Goal: Task Accomplishment & Management: Manage account settings

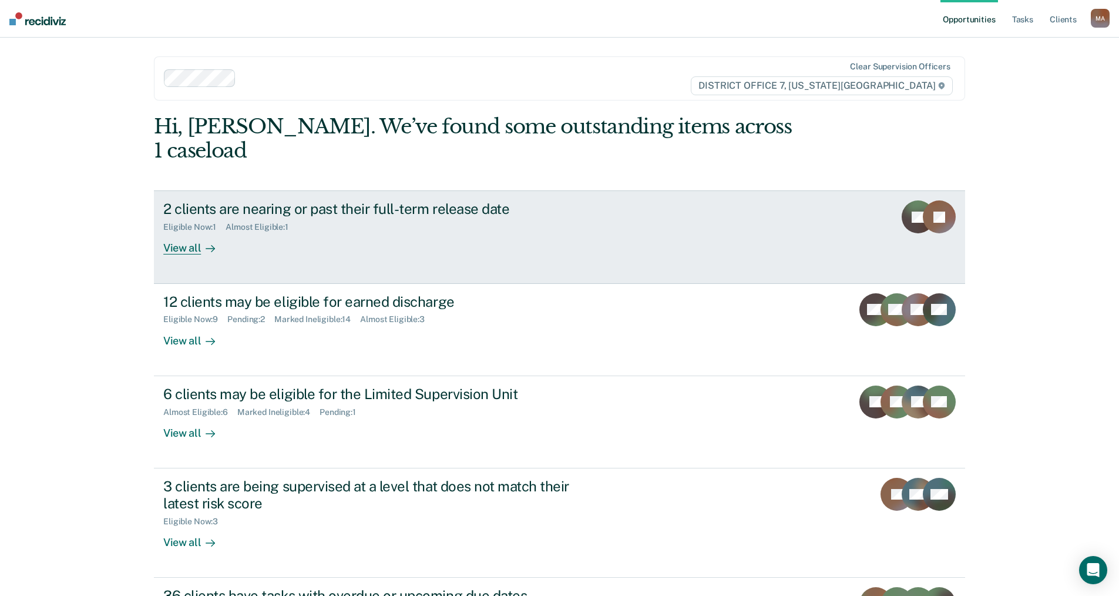
click at [182, 232] on div "View all" at bounding box center [196, 243] width 66 height 23
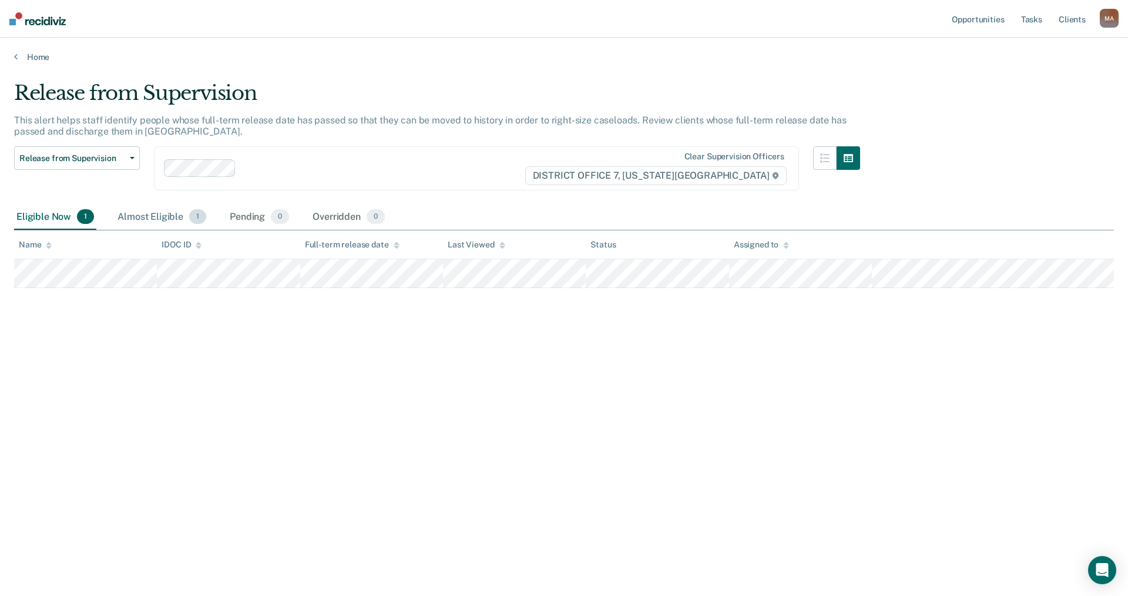
click at [153, 222] on div "Almost Eligible 1" at bounding box center [161, 217] width 93 height 26
click at [53, 218] on div "Eligible Now 1" at bounding box center [55, 217] width 82 height 26
click at [35, 62] on link "Home" at bounding box center [564, 57] width 1100 height 11
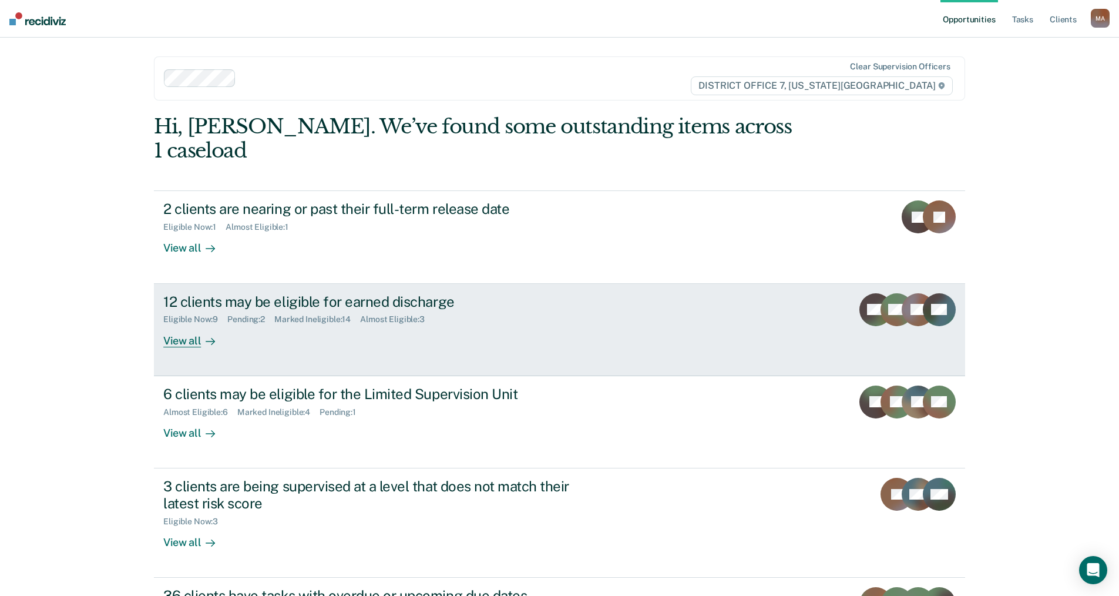
click at [190, 324] on div "View all" at bounding box center [196, 335] width 66 height 23
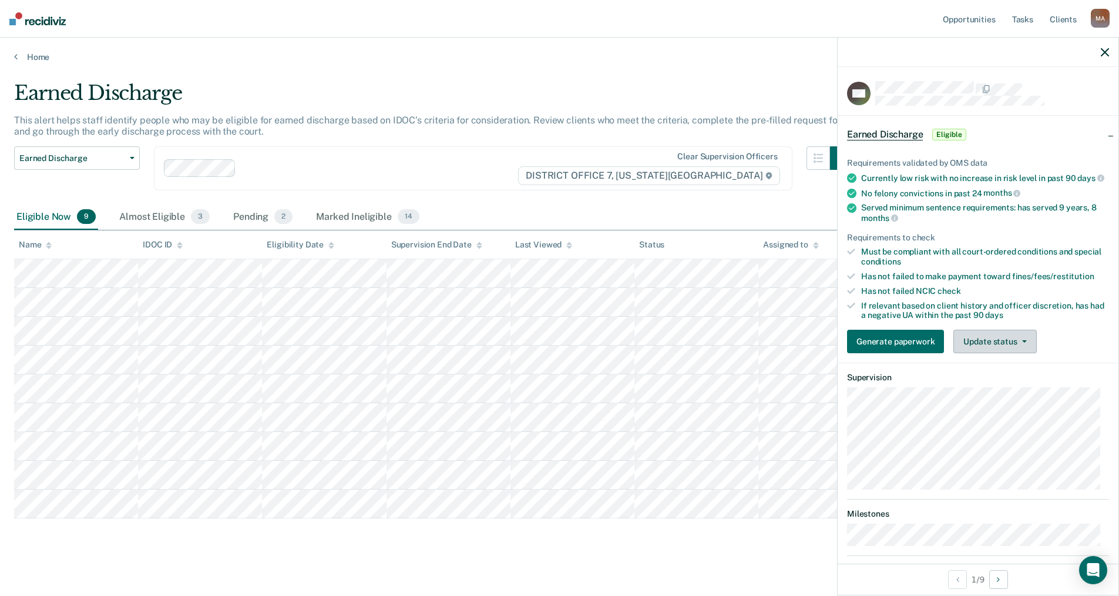
click at [992, 348] on button "Update status" at bounding box center [995, 342] width 83 height 24
click at [1008, 397] on button "Mark Ineligible" at bounding box center [1010, 388] width 113 height 19
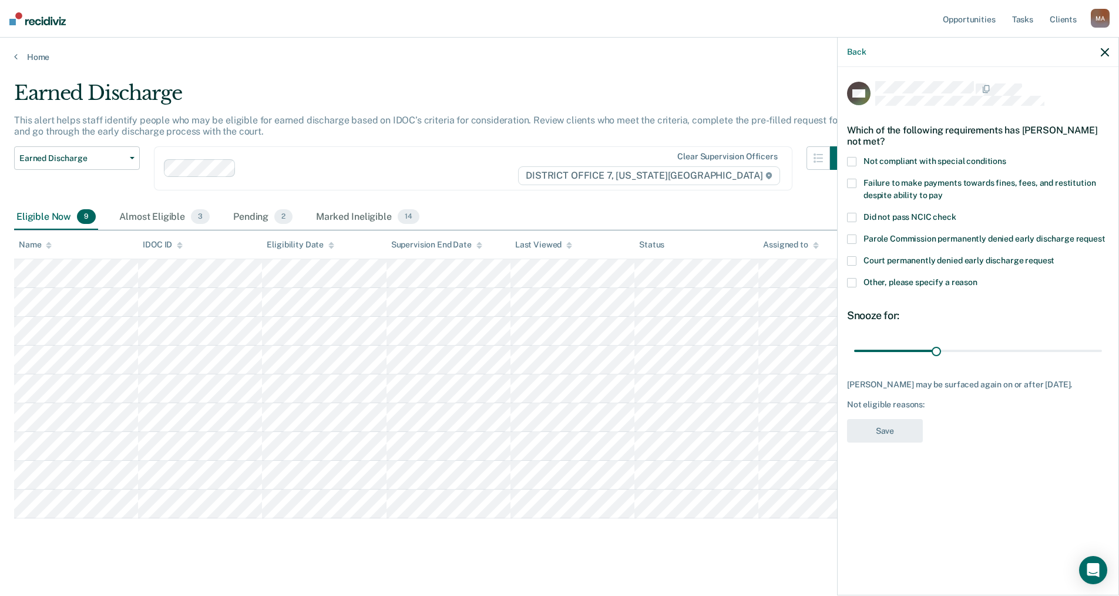
click at [856, 236] on span at bounding box center [851, 238] width 9 height 9
drag, startPoint x: 936, startPoint y: 347, endPoint x: 1102, endPoint y: 354, distance: 166.4
type input "90"
click at [1102, 354] on input "range" at bounding box center [978, 350] width 248 height 21
click at [882, 443] on button "Save" at bounding box center [885, 431] width 76 height 24
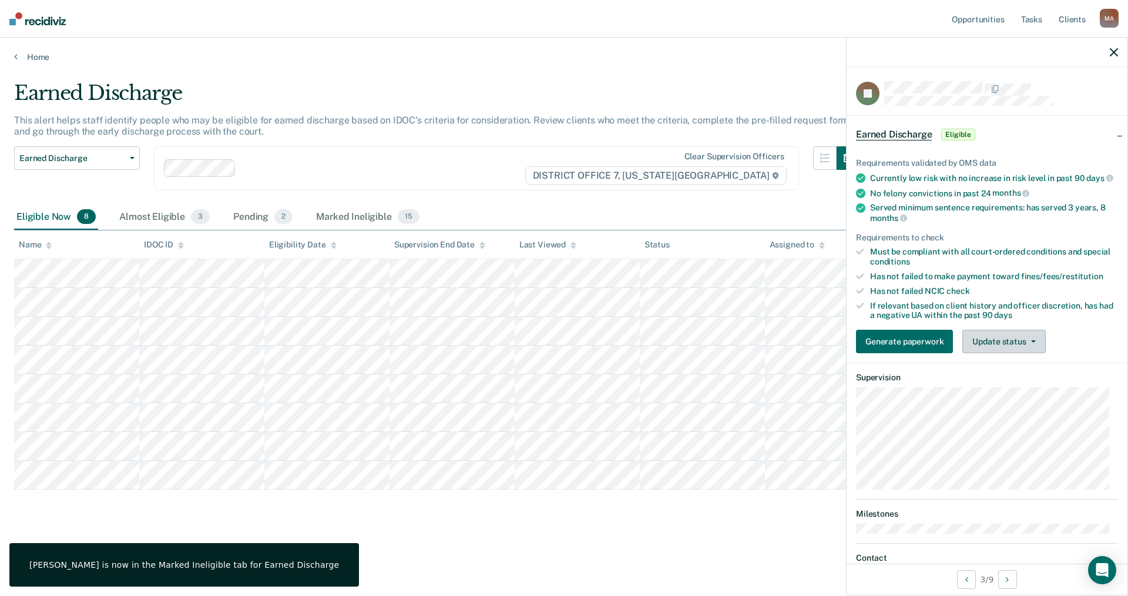
click at [1030, 344] on button "Update status" at bounding box center [1003, 342] width 83 height 24
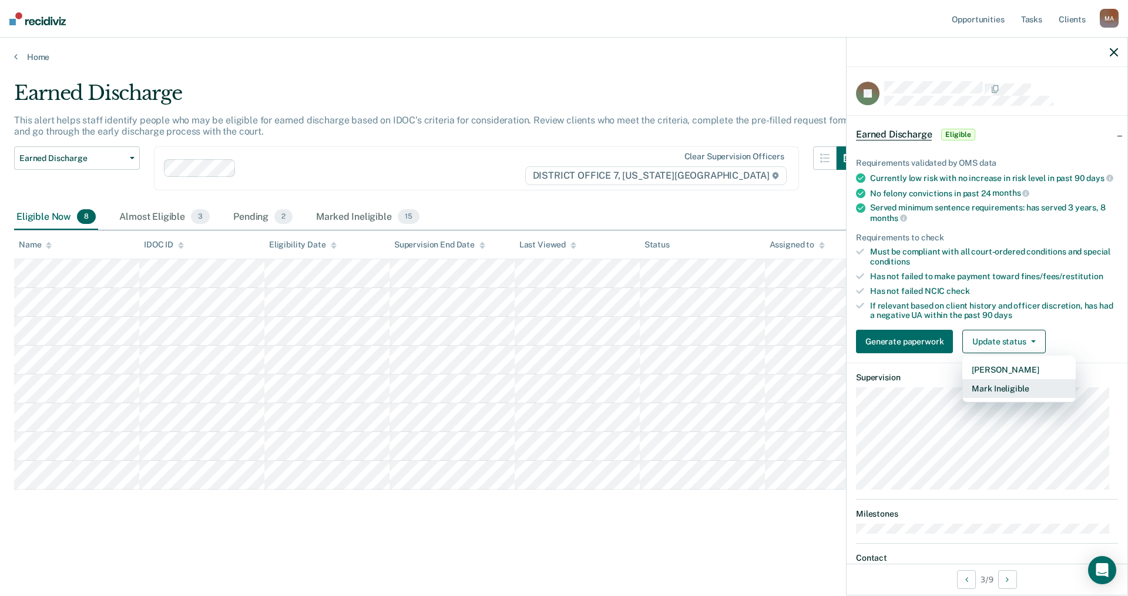
click at [1005, 398] on button "Mark Ineligible" at bounding box center [1018, 388] width 113 height 19
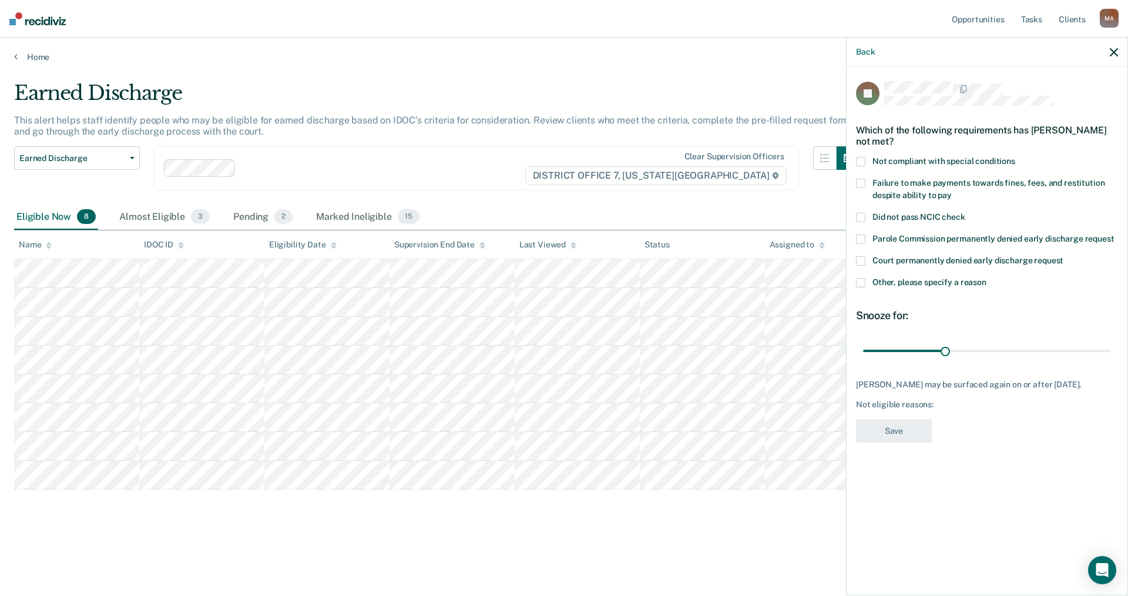
click at [856, 279] on div "JP Which of the following requirements has [PERSON_NAME] not met? Not compliant…" at bounding box center [987, 330] width 281 height 526
click at [863, 285] on span at bounding box center [860, 282] width 9 height 9
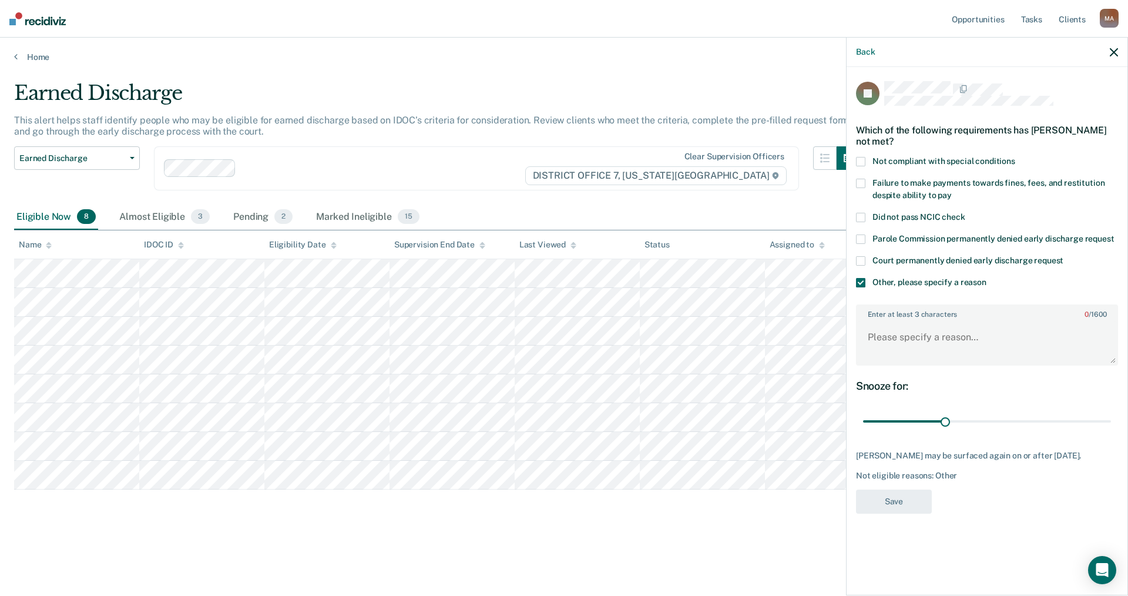
click at [861, 162] on span at bounding box center [860, 161] width 9 height 9
drag, startPoint x: 946, startPoint y: 416, endPoint x: 937, endPoint y: 306, distance: 110.3
type input "90"
click at [1111, 420] on input "range" at bounding box center [987, 421] width 248 height 21
click at [861, 282] on span at bounding box center [860, 282] width 9 height 9
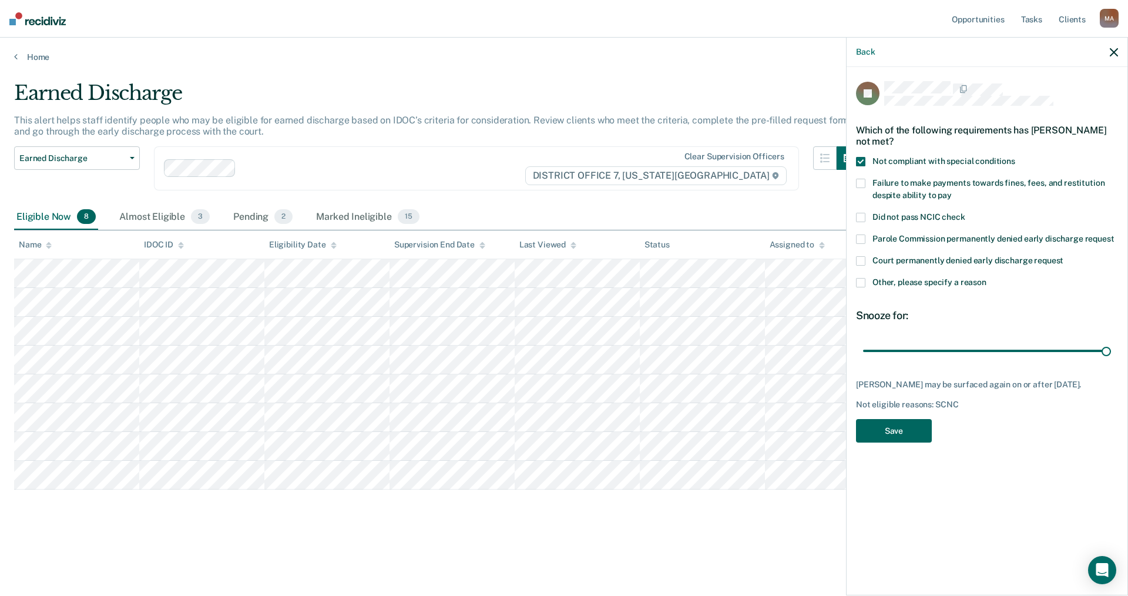
click at [895, 428] on button "Save" at bounding box center [894, 431] width 76 height 24
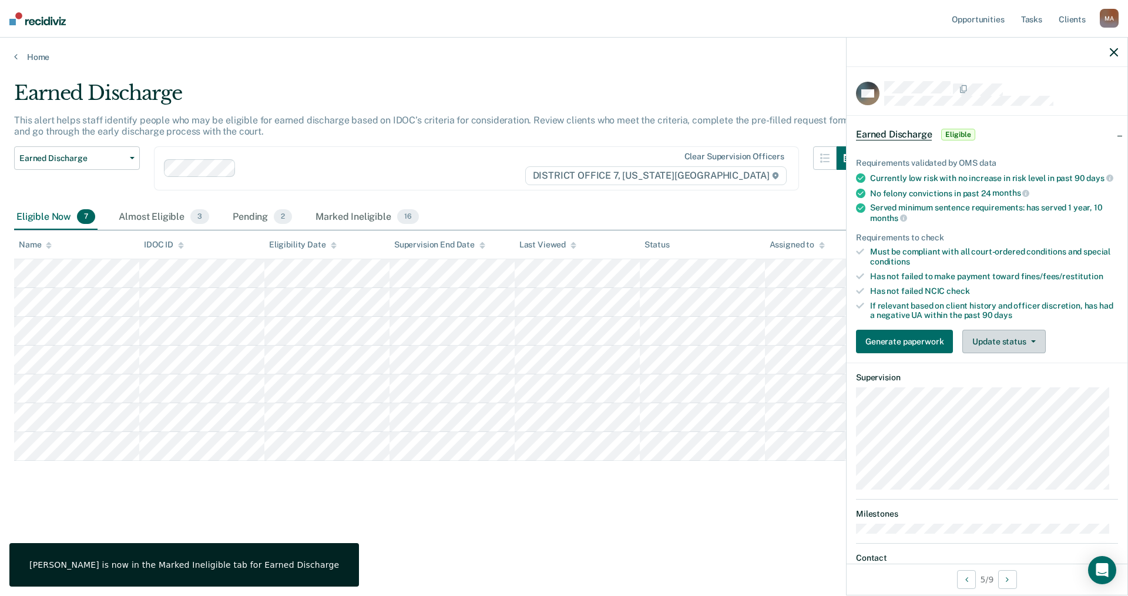
click at [1007, 351] on button "Update status" at bounding box center [1003, 342] width 83 height 24
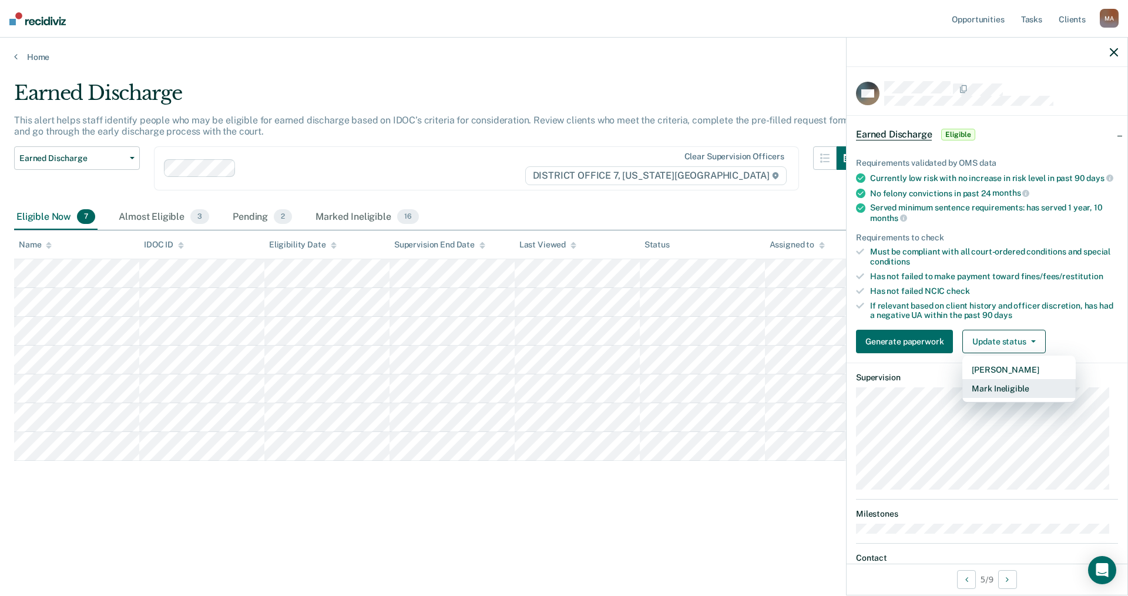
click at [1002, 395] on button "Mark Ineligible" at bounding box center [1018, 388] width 113 height 19
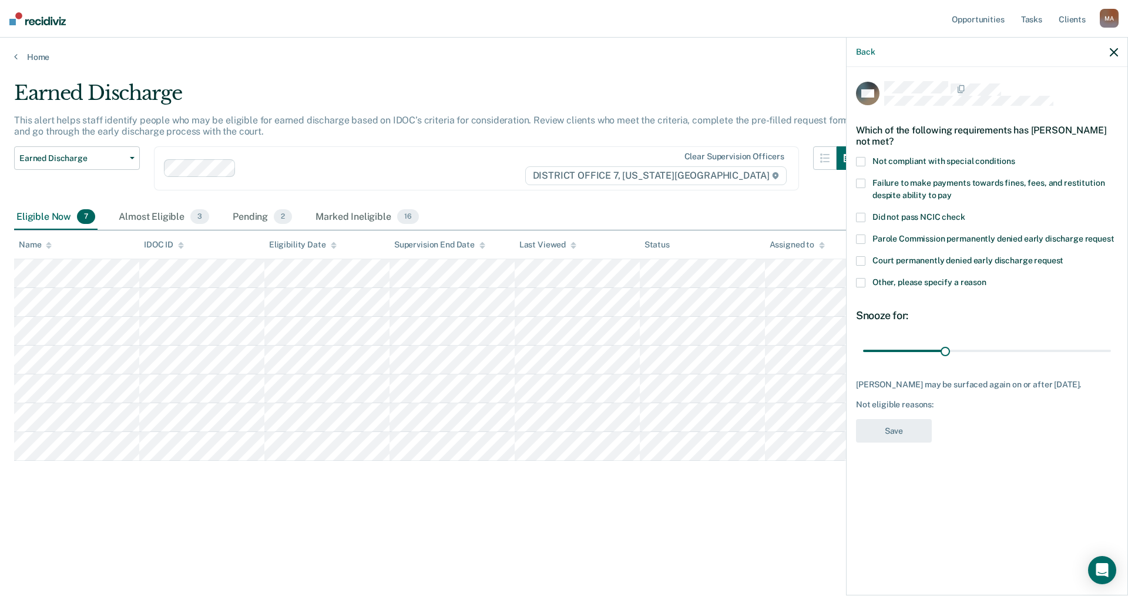
click at [863, 153] on div "Which of the following requirements has [PERSON_NAME] not met?" at bounding box center [987, 135] width 262 height 41
click at [863, 160] on span at bounding box center [860, 161] width 9 height 9
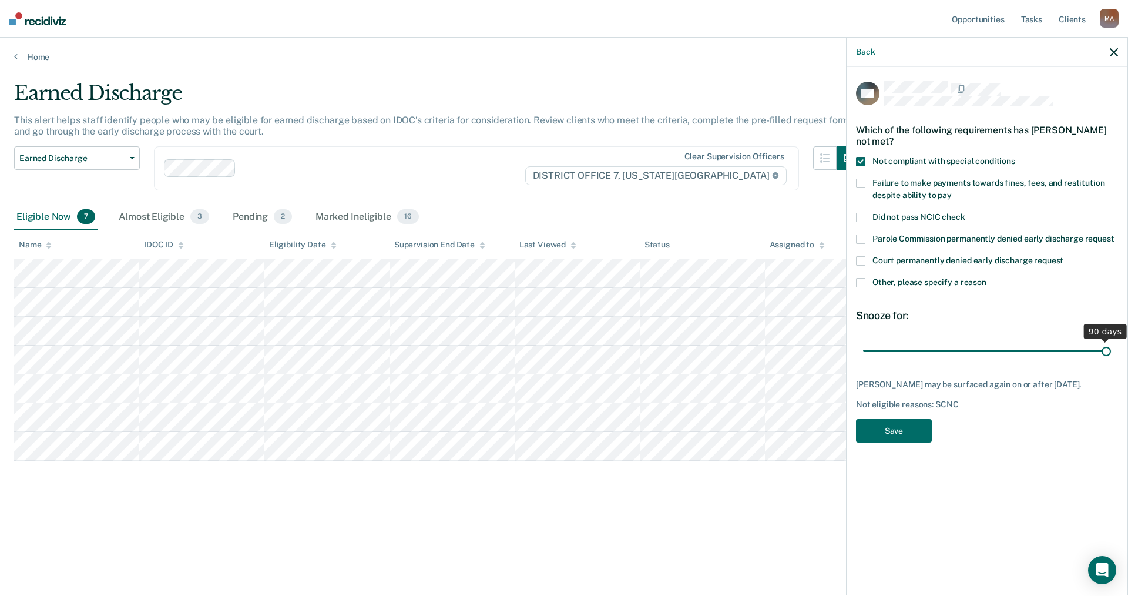
drag, startPoint x: 946, startPoint y: 348, endPoint x: 1121, endPoint y: 354, distance: 174.6
type input "90"
click at [1111, 354] on input "range" at bounding box center [987, 350] width 248 height 21
click at [910, 434] on button "Save" at bounding box center [894, 431] width 76 height 24
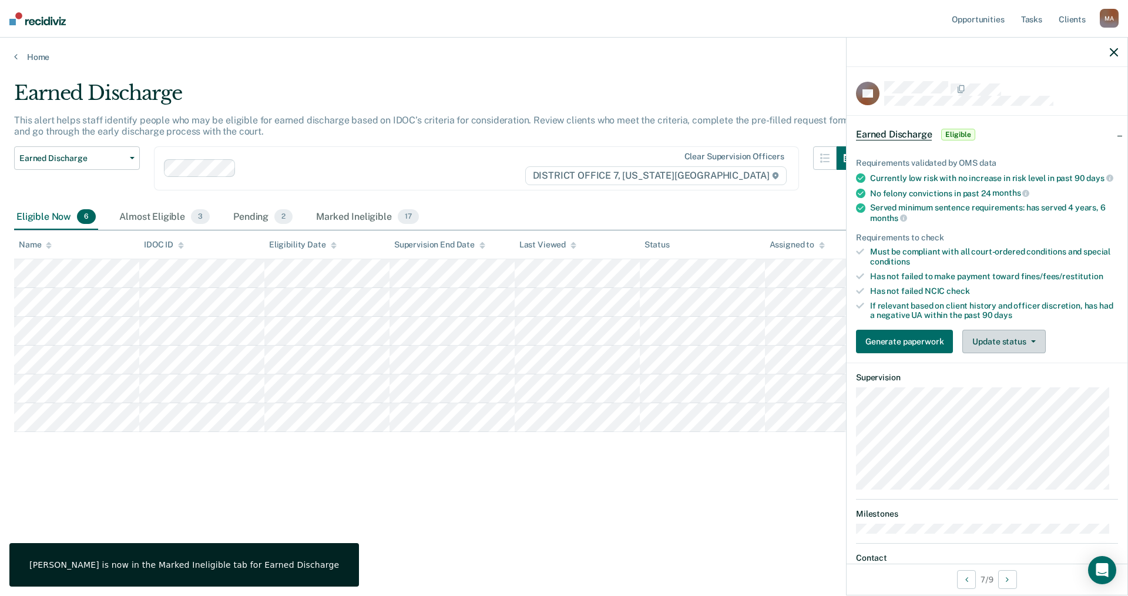
click at [1030, 338] on button "Update status" at bounding box center [1003, 342] width 83 height 24
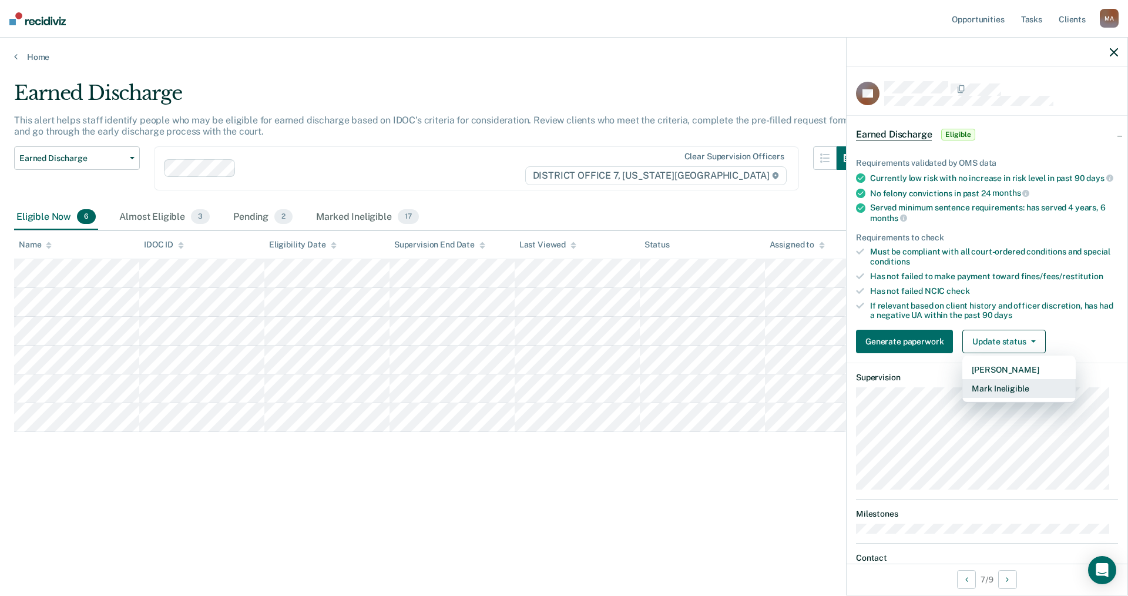
click at [1017, 394] on button "Mark Ineligible" at bounding box center [1018, 388] width 113 height 19
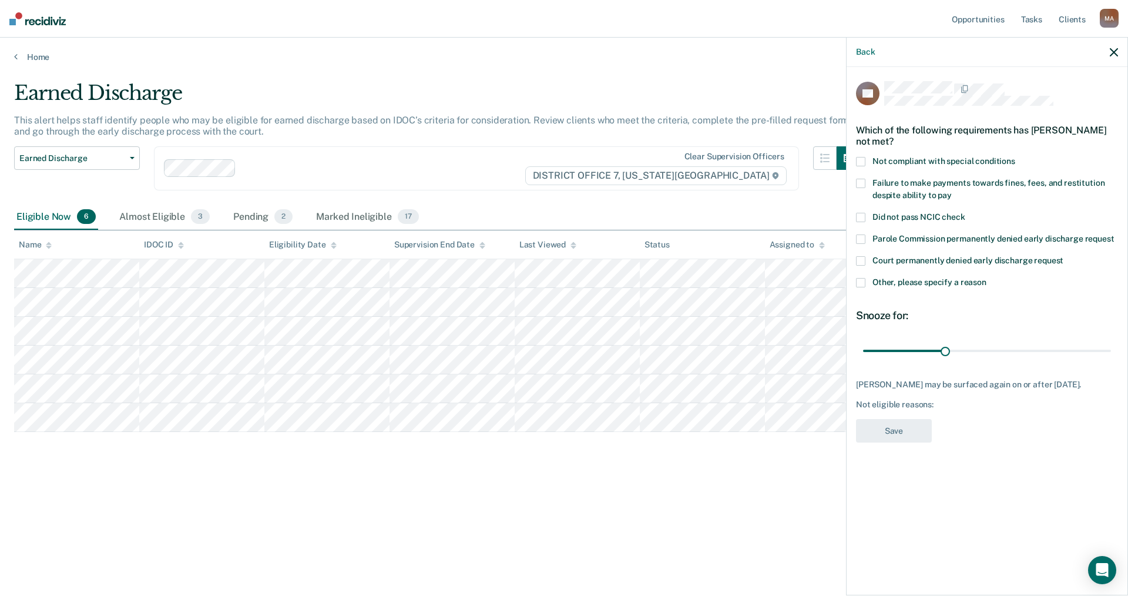
click at [863, 283] on span at bounding box center [860, 282] width 9 height 9
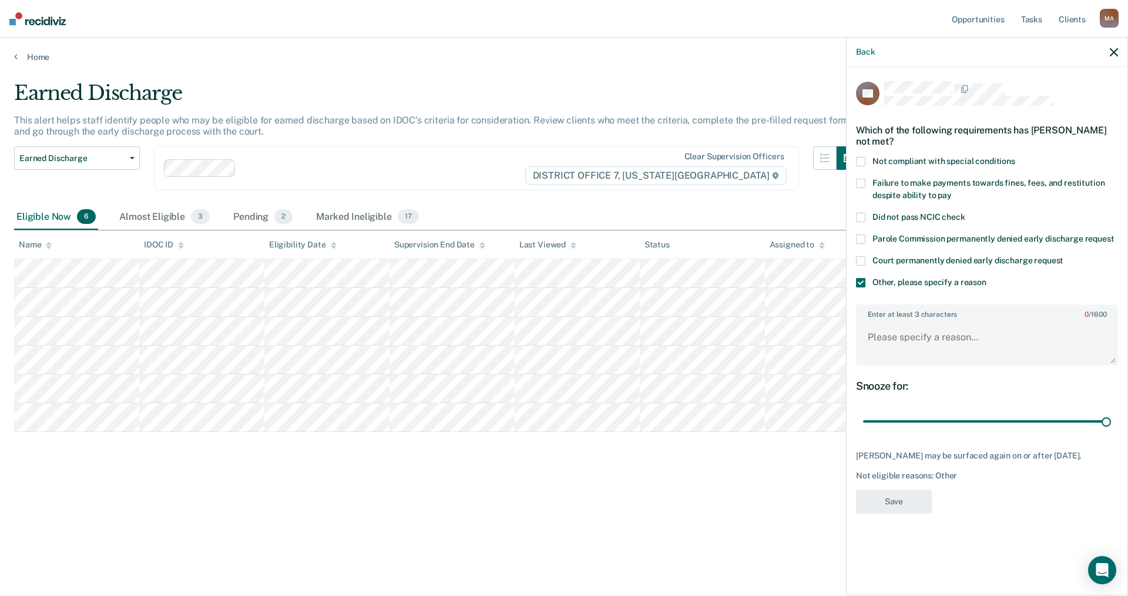
drag, startPoint x: 945, startPoint y: 420, endPoint x: 1127, endPoint y: 414, distance: 181.6
type input "90"
click at [1111, 416] on input "range" at bounding box center [987, 421] width 248 height 21
click at [894, 340] on textarea "Enter at least 3 characters 0 / 1600" at bounding box center [987, 342] width 260 height 43
type textarea "Just got off a violation."
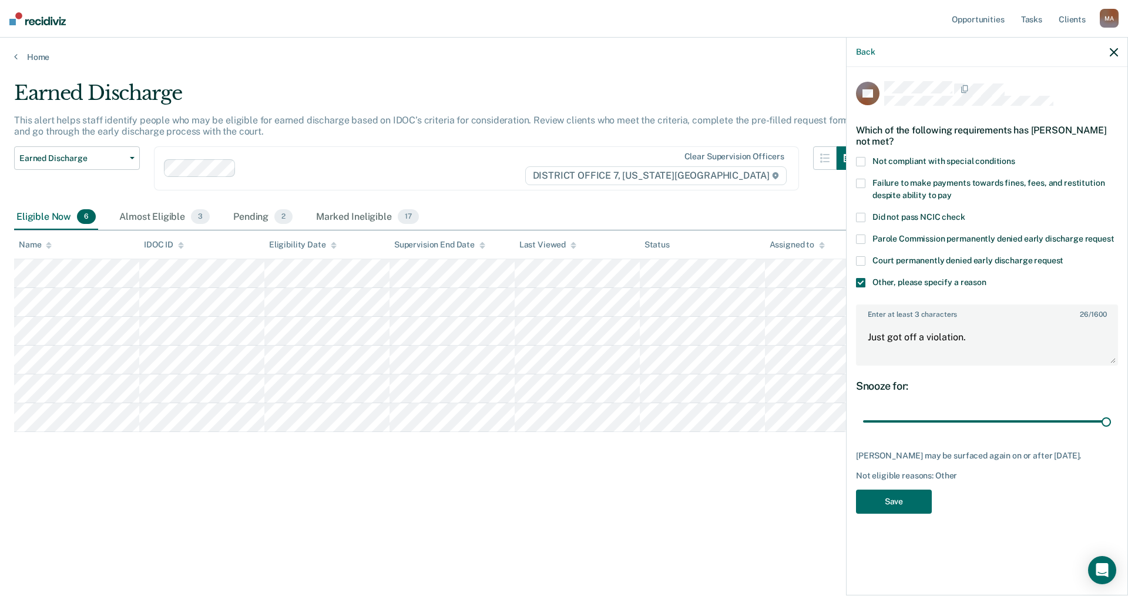
click at [883, 512] on div "SB Which of the following requirements has [PERSON_NAME] not met? Not compliant…" at bounding box center [987, 301] width 262 height 440
click at [884, 504] on button "Save" at bounding box center [894, 501] width 76 height 24
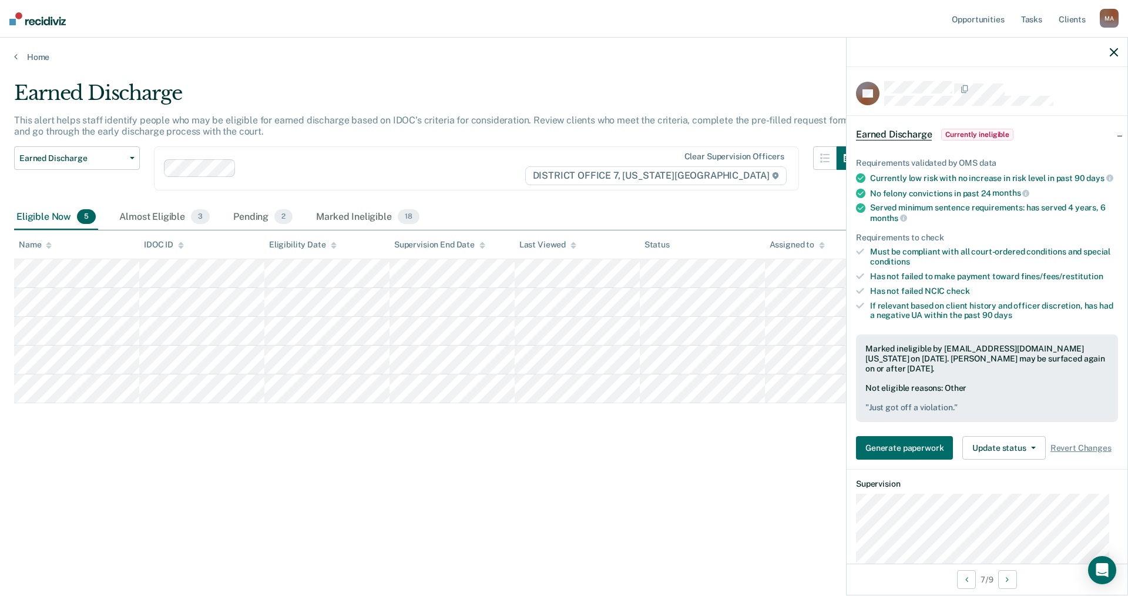
click at [501, 464] on div "Earned Discharge This alert helps staff identify people who may be eligible for…" at bounding box center [564, 294] width 1100 height 427
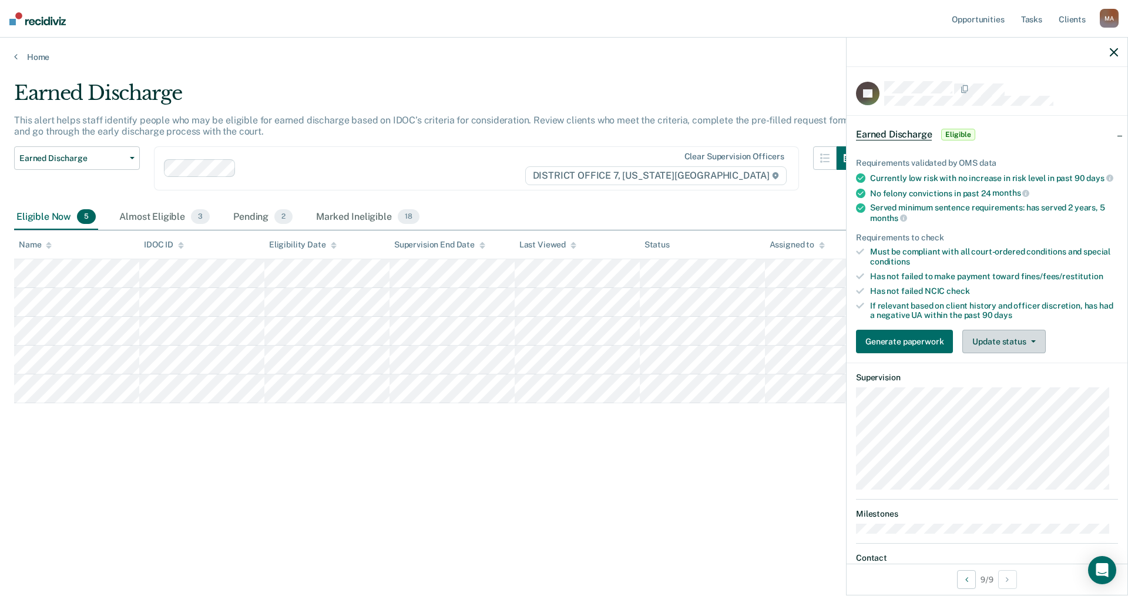
drag, startPoint x: 1047, startPoint y: 354, endPoint x: 1022, endPoint y: 353, distance: 25.3
click at [1046, 353] on div "Generate paperwork Update status [PERSON_NAME] Mark Ineligible" at bounding box center [987, 342] width 262 height 24
click at [1011, 353] on button "Update status" at bounding box center [1003, 342] width 83 height 24
click at [1033, 391] on button "Mark Ineligible" at bounding box center [1018, 388] width 113 height 19
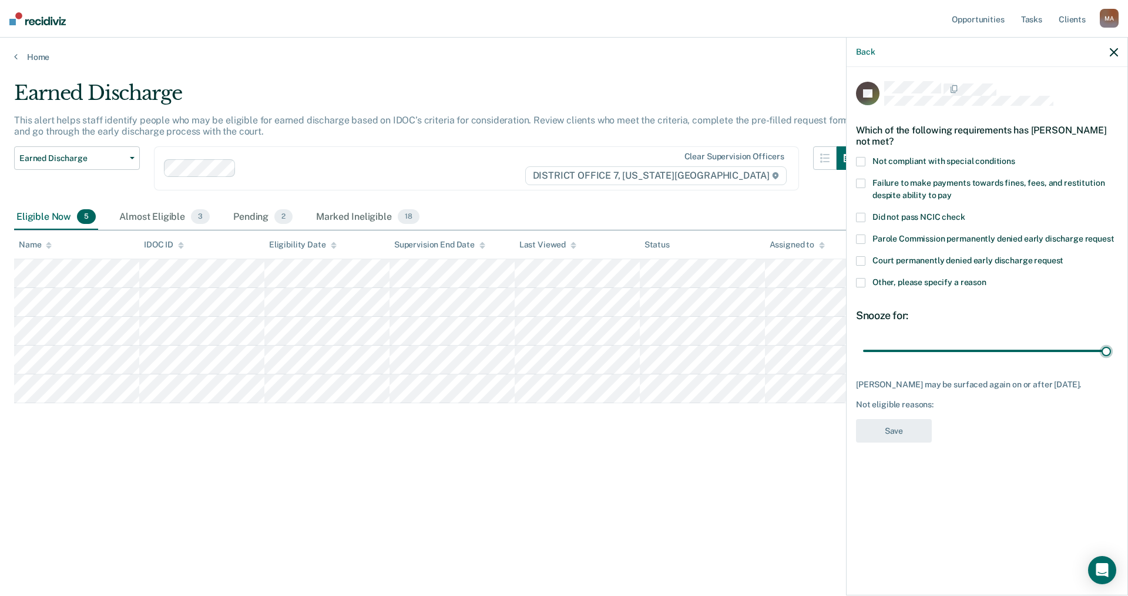
drag, startPoint x: 944, startPoint y: 349, endPoint x: 1128, endPoint y: 341, distance: 183.5
click at [1111, 341] on input "range" at bounding box center [987, 350] width 248 height 21
click at [855, 281] on div "PE Which of the following requirements has [PERSON_NAME] not met? Not compliant…" at bounding box center [987, 330] width 281 height 526
click at [860, 281] on span at bounding box center [860, 282] width 9 height 9
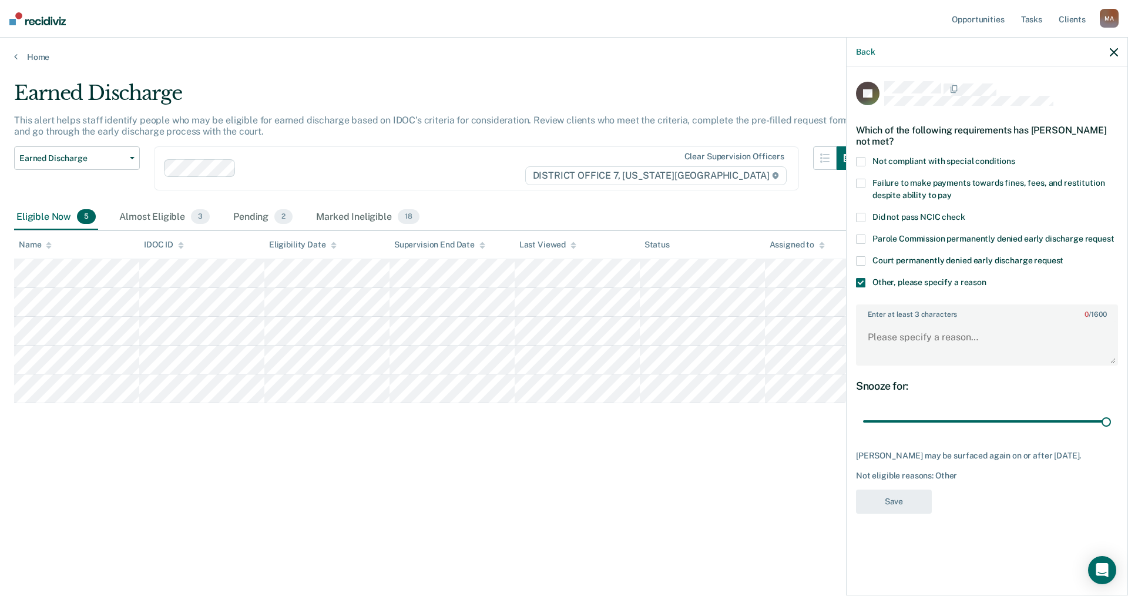
click at [915, 405] on div "Snooze for: 90 days" at bounding box center [987, 406] width 262 height 52
click at [973, 414] on input "range" at bounding box center [987, 421] width 248 height 21
drag, startPoint x: 974, startPoint y: 417, endPoint x: 1002, endPoint y: 350, distance: 73.0
type input "90"
click at [1111, 413] on input "range" at bounding box center [987, 421] width 248 height 21
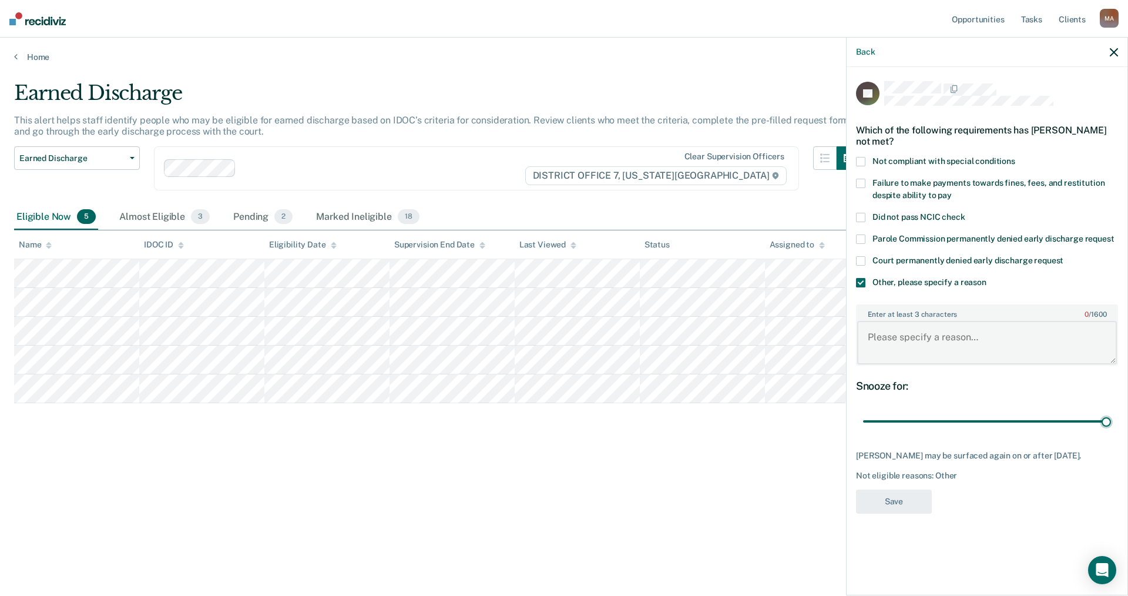
click at [996, 346] on textarea "Enter at least 3 characters 0 / 1600" at bounding box center [987, 342] width 260 height 43
drag, startPoint x: 1029, startPoint y: 339, endPoint x: 861, endPoint y: 339, distance: 168.0
click at [861, 339] on textarea "Just received his case back from IC." at bounding box center [987, 342] width 260 height 43
type textarea "Just received his case back from IC."
click at [893, 494] on button "Save" at bounding box center [894, 501] width 76 height 24
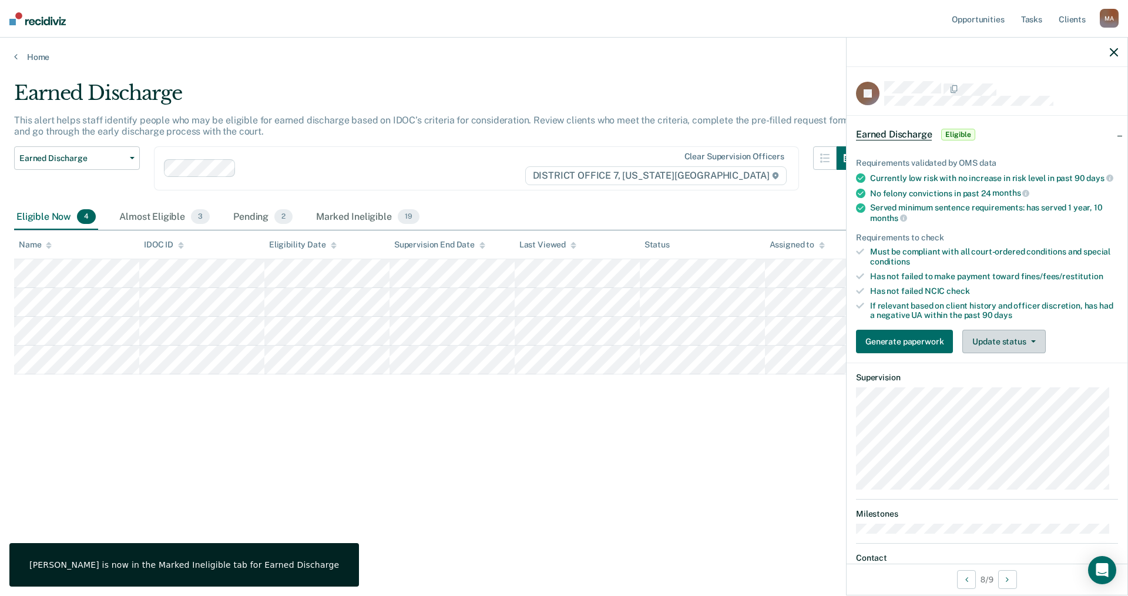
click at [1002, 351] on button "Update status" at bounding box center [1003, 342] width 83 height 24
click at [1010, 395] on button "Mark Ineligible" at bounding box center [1018, 388] width 113 height 19
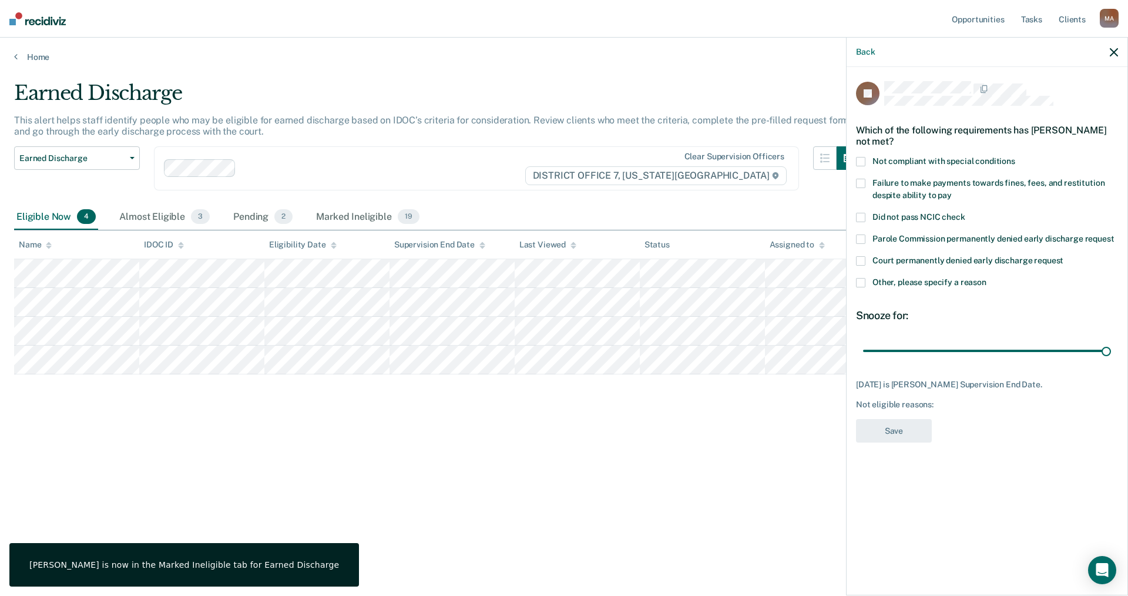
click at [868, 278] on label "Other, please specify a reason" at bounding box center [987, 284] width 262 height 12
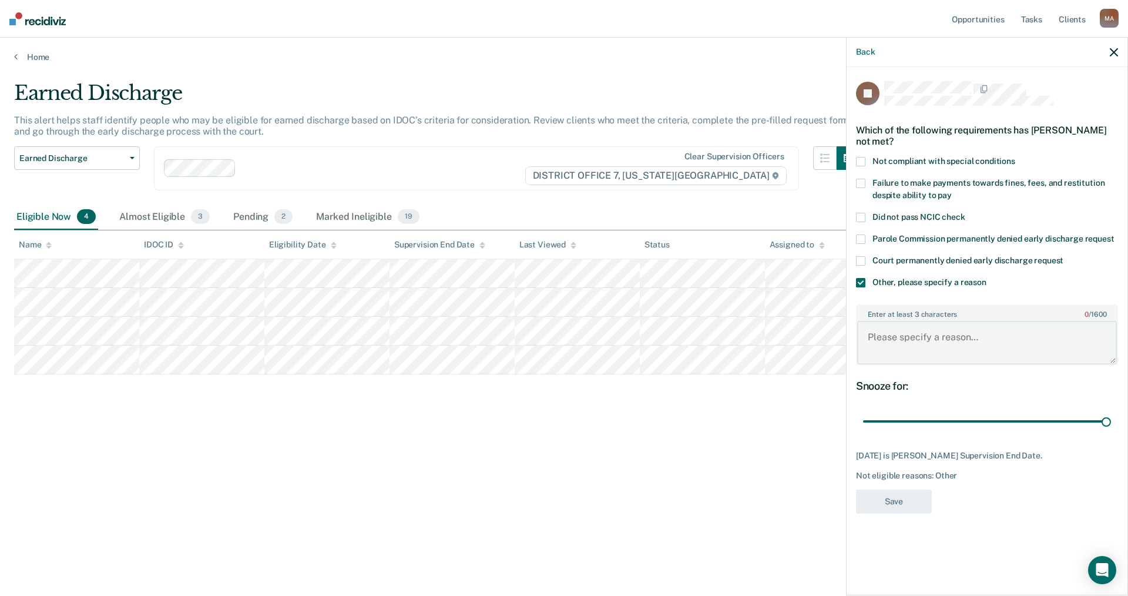
click at [908, 337] on textarea "Enter at least 3 characters 0 / 1600" at bounding box center [987, 342] width 260 height 43
paste textarea "Just received his case back from IC."
drag, startPoint x: 931, startPoint y: 335, endPoint x: 940, endPoint y: 337, distance: 8.6
click at [940, 337] on textarea "Just received his case back from IC." at bounding box center [987, 342] width 260 height 43
type textarea "Just received her case back from IC."
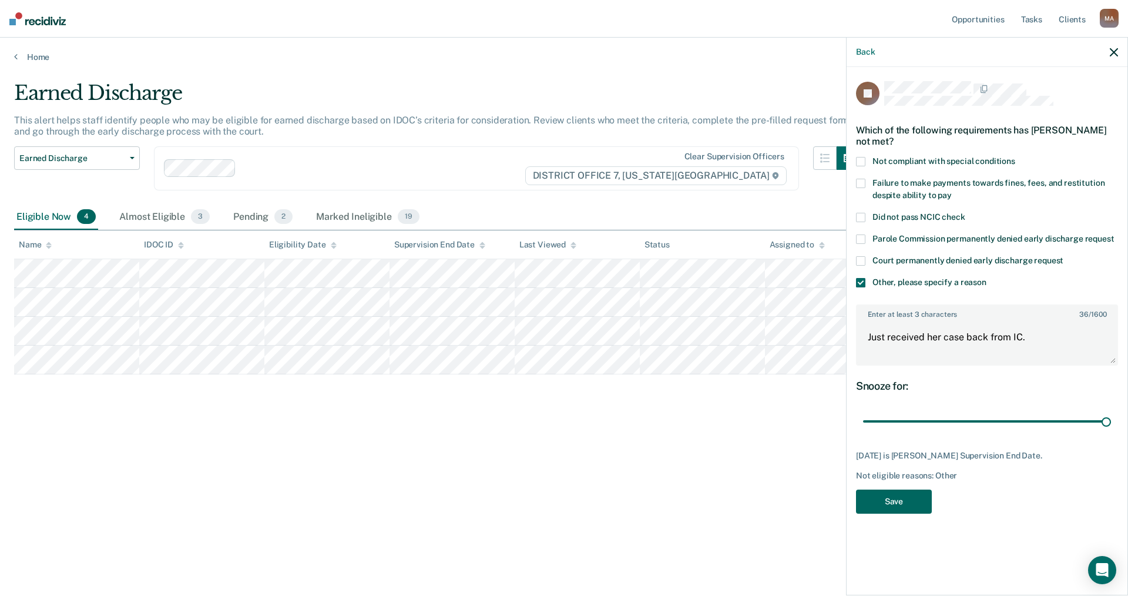
click at [899, 498] on button "Save" at bounding box center [894, 501] width 76 height 24
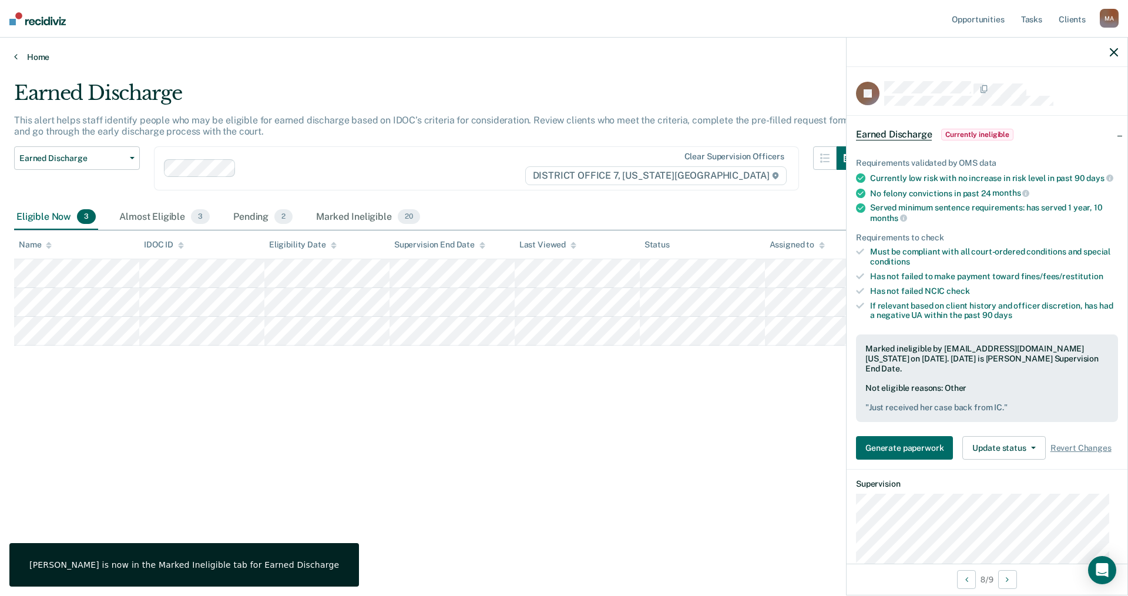
click at [39, 58] on link "Home" at bounding box center [564, 57] width 1100 height 11
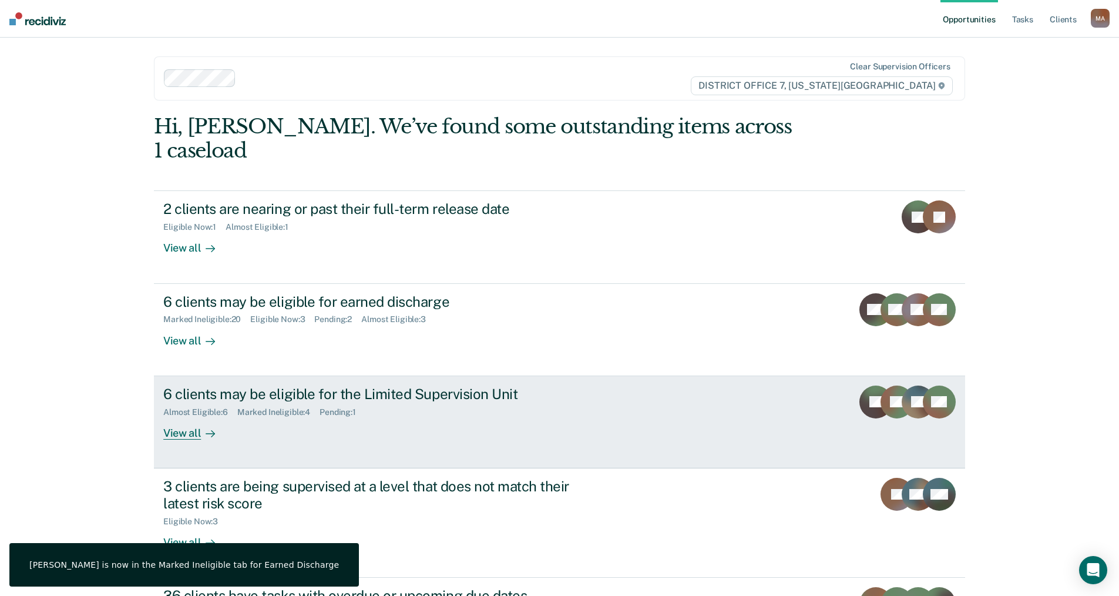
click at [195, 417] on div "View all" at bounding box center [196, 428] width 66 height 23
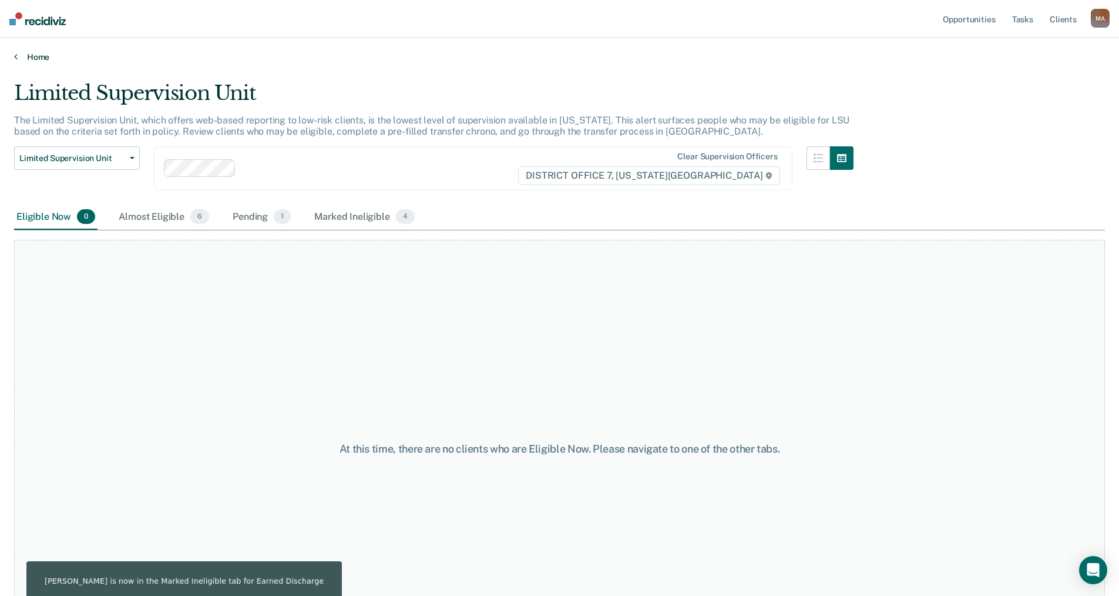
click at [29, 55] on link "Home" at bounding box center [559, 57] width 1091 height 11
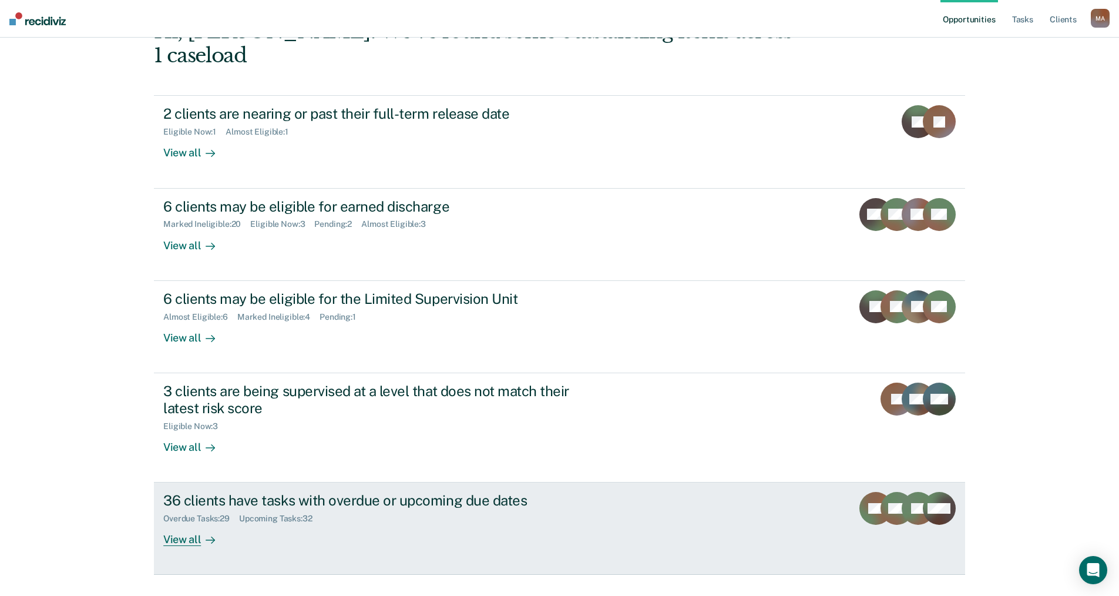
scroll to position [97, 0]
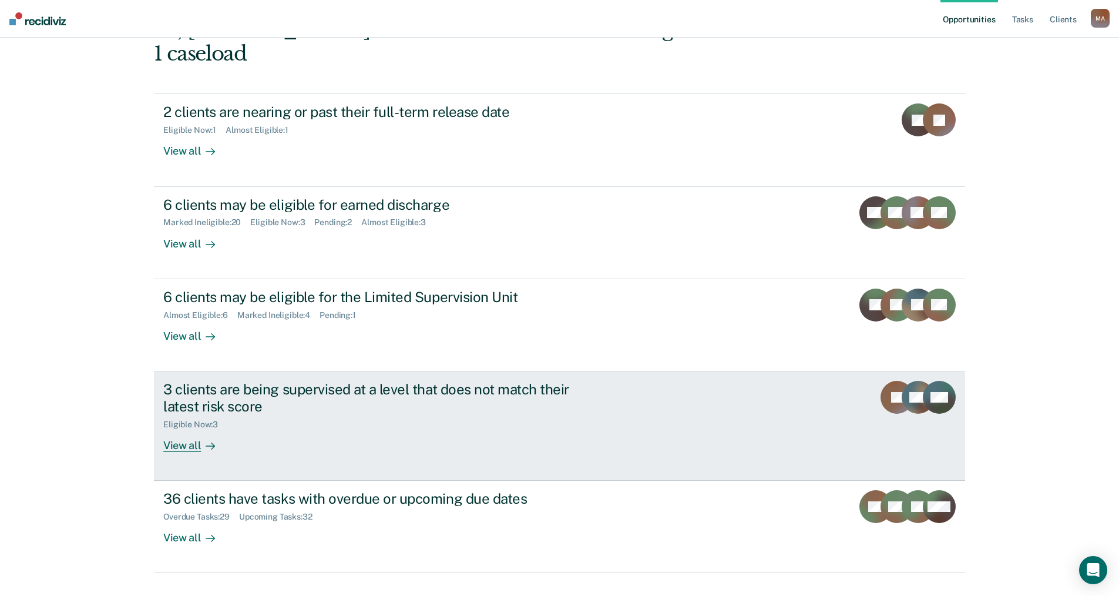
click at [182, 429] on div "View all" at bounding box center [196, 440] width 66 height 23
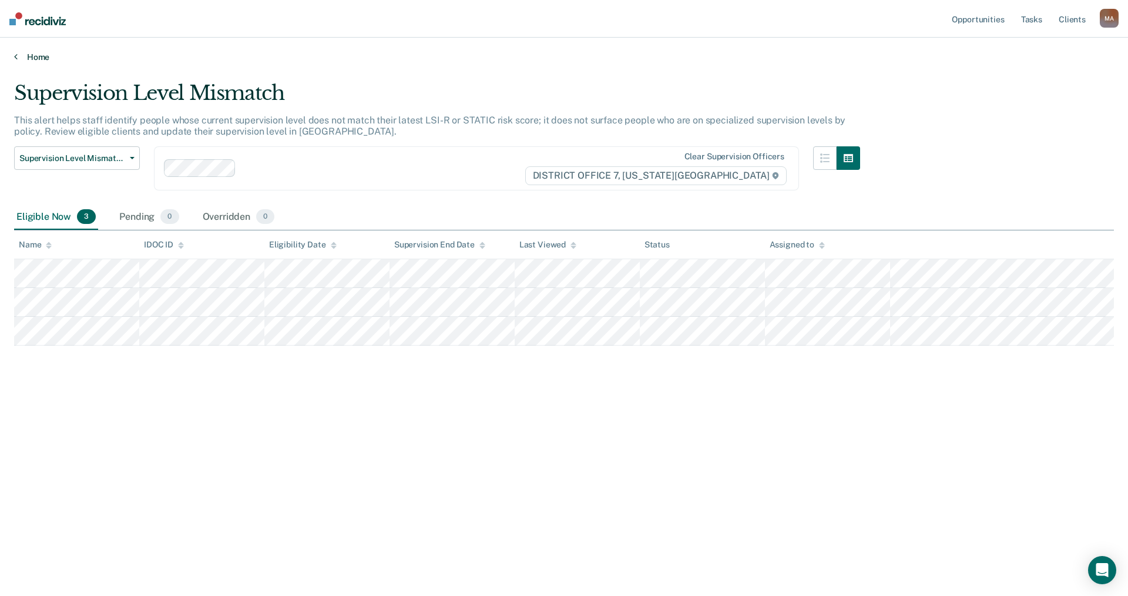
click at [43, 57] on link "Home" at bounding box center [564, 57] width 1100 height 11
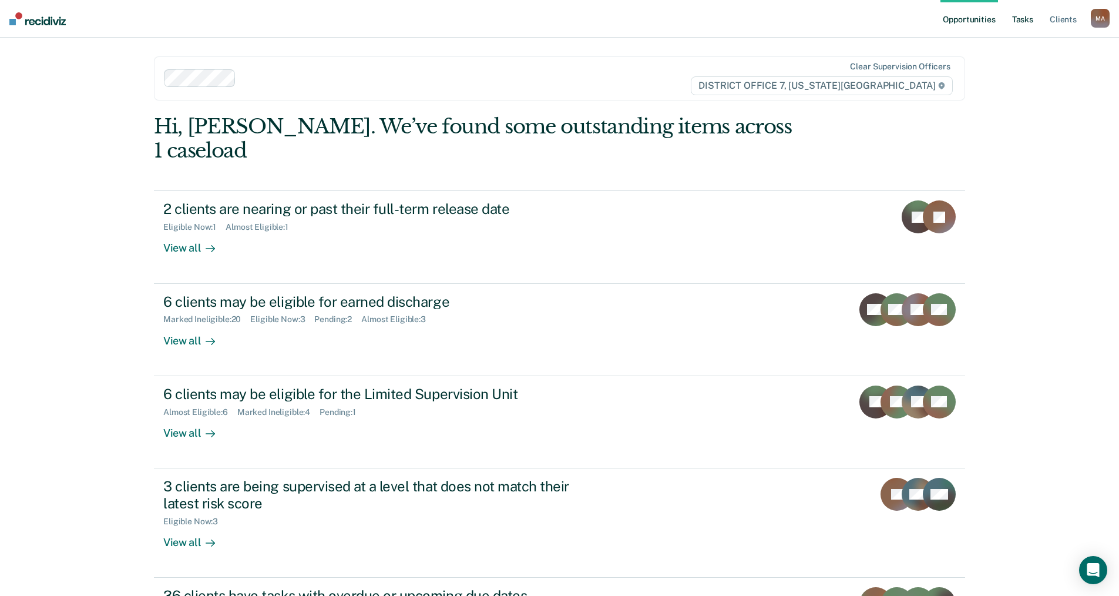
click at [1023, 19] on link "Tasks" at bounding box center [1023, 19] width 26 height 38
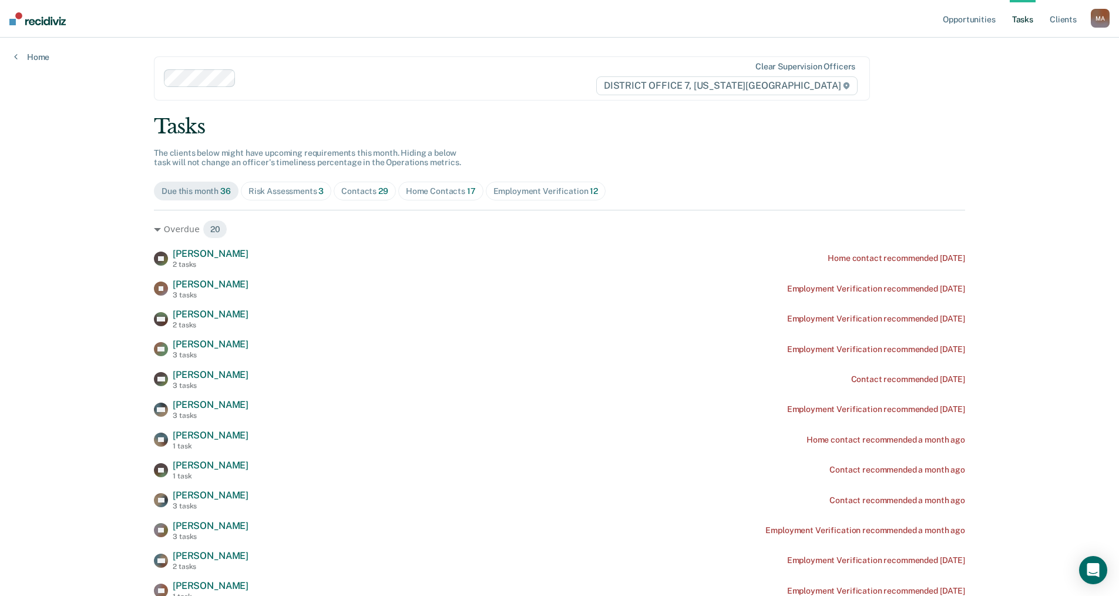
click at [283, 187] on div "Risk Assessments 3" at bounding box center [287, 191] width 76 height 10
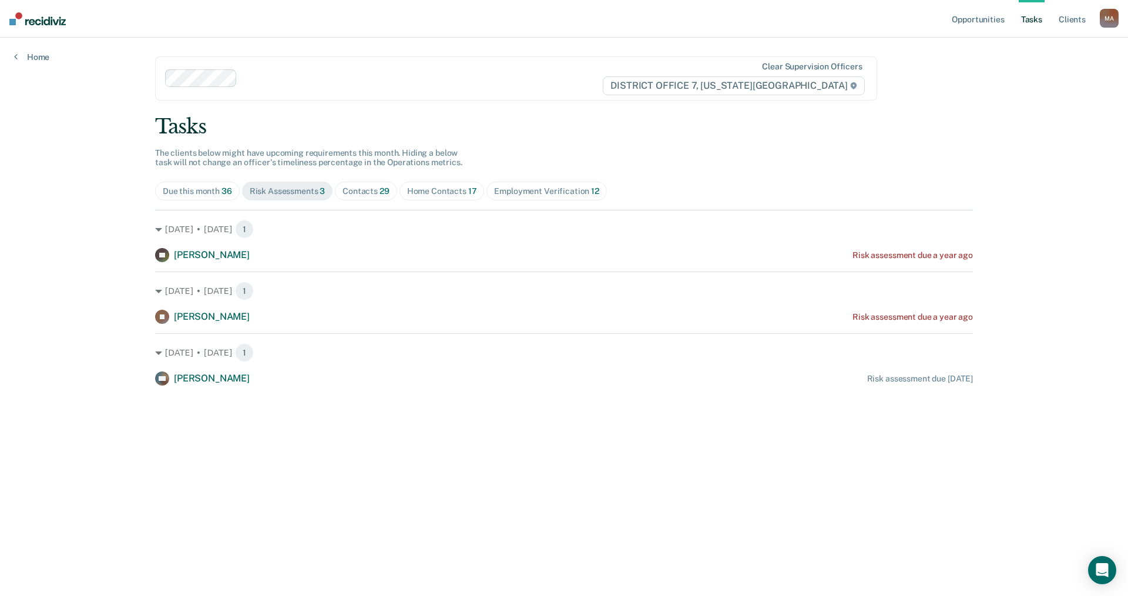
click at [443, 183] on span "Home Contacts 17" at bounding box center [442, 191] width 85 height 19
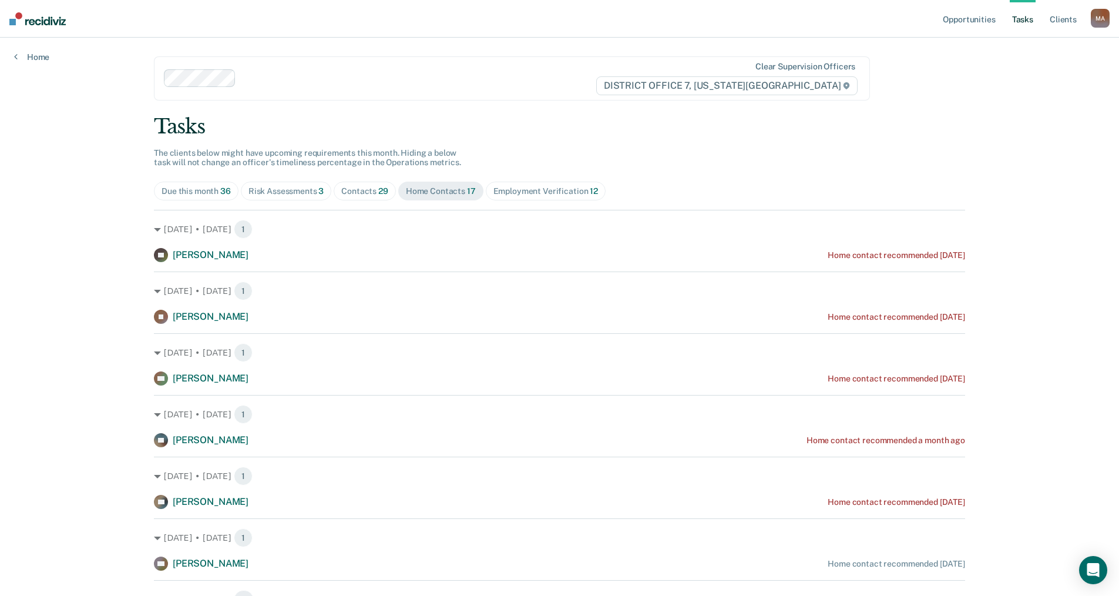
click at [1021, 22] on link "Tasks" at bounding box center [1023, 19] width 26 height 38
